Goal: Check status: Check status

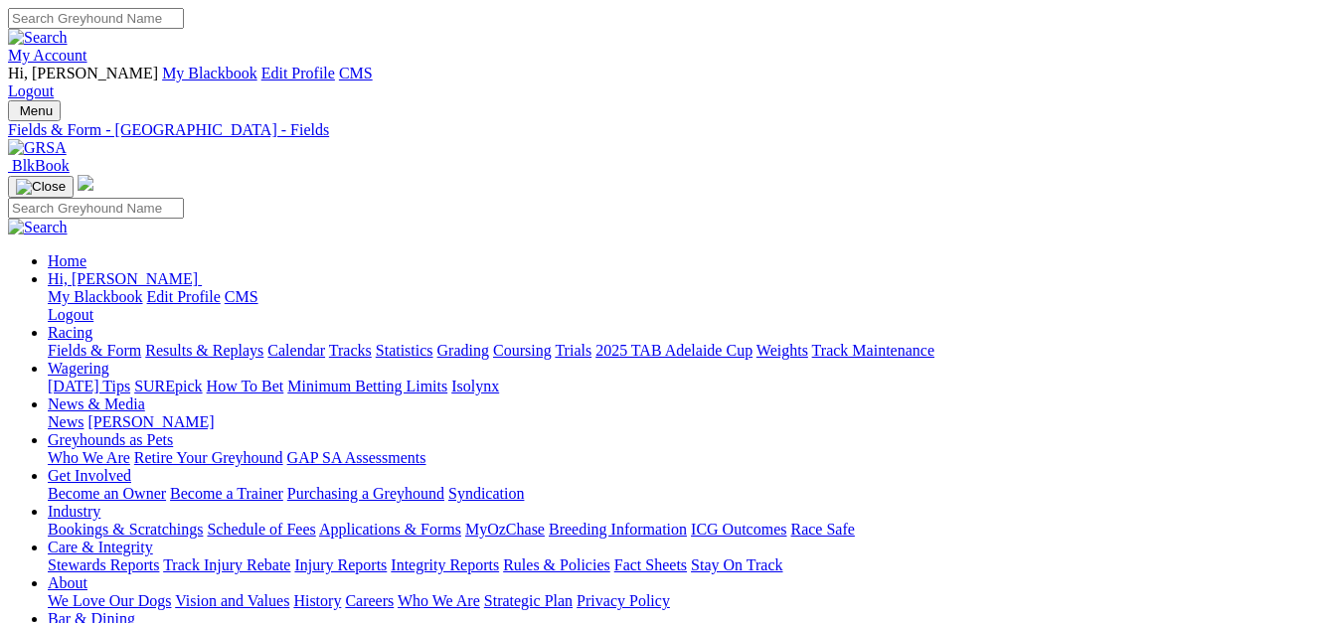
type input "[DATE]"
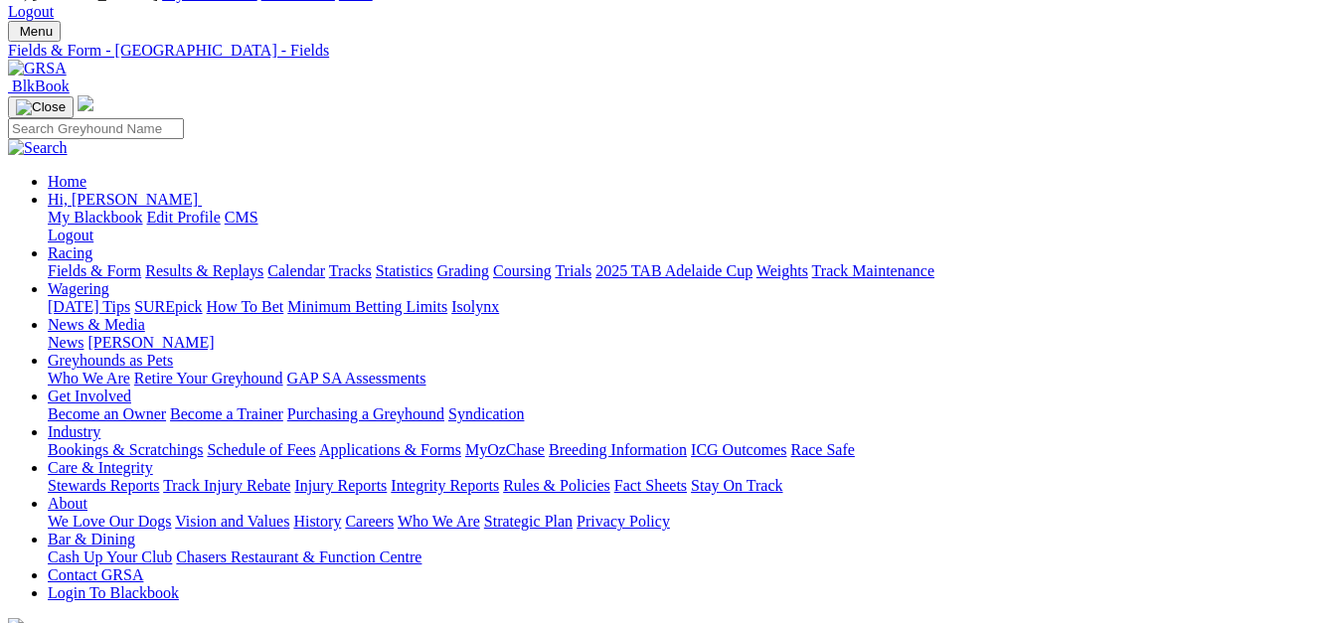
scroll to position [199, 0]
